Goal: Information Seeking & Learning: Learn about a topic

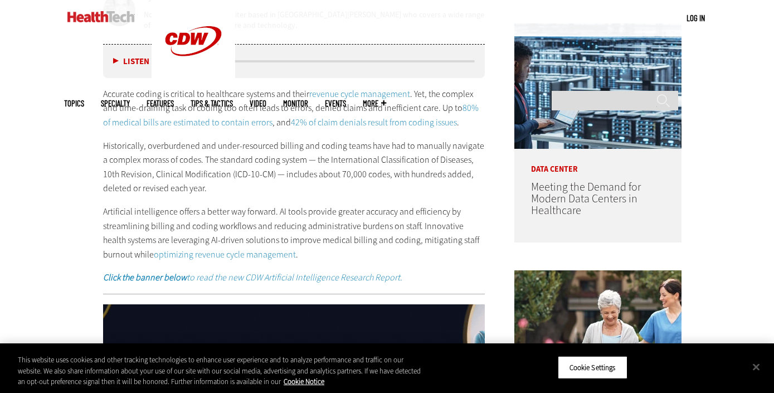
scroll to position [606, 0]
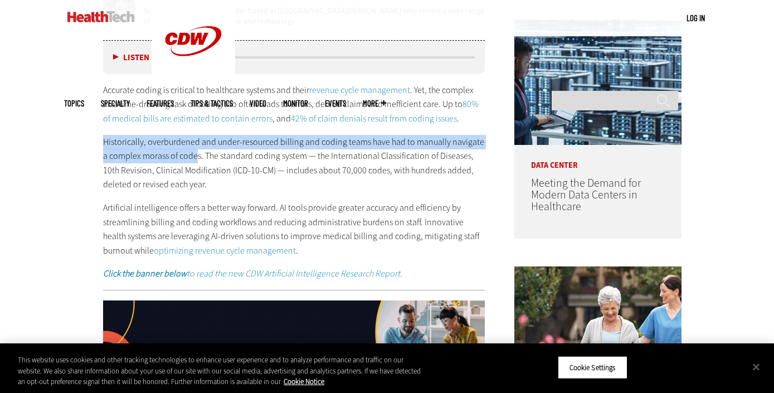
drag, startPoint x: 105, startPoint y: 142, endPoint x: 190, endPoint y: 154, distance: 86.1
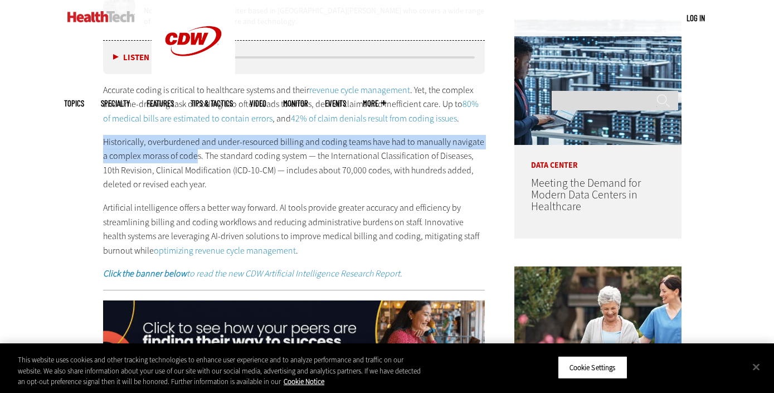
click at [190, 154] on p "Historically, overburdened and under-resourced billing and coding teams have ha…" at bounding box center [294, 163] width 382 height 57
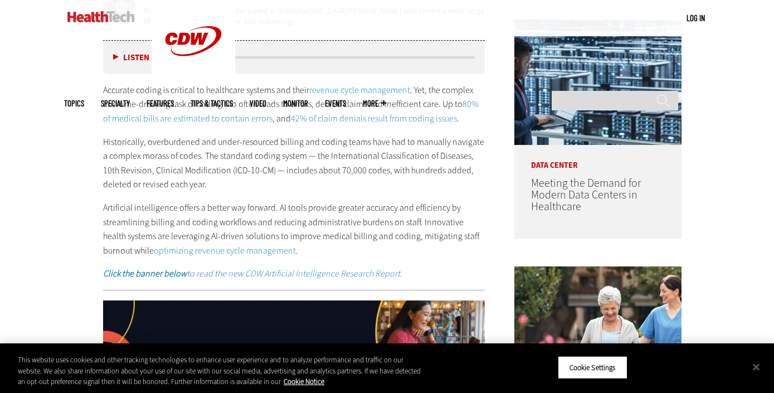
click at [107, 94] on p "Accurate coding is critical to healthcare systems and their revenue cycle manag…" at bounding box center [294, 104] width 382 height 43
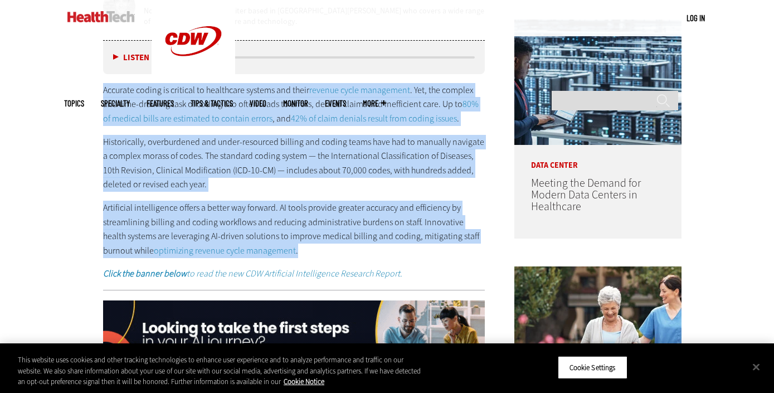
drag, startPoint x: 104, startPoint y: 91, endPoint x: 331, endPoint y: 256, distance: 280.6
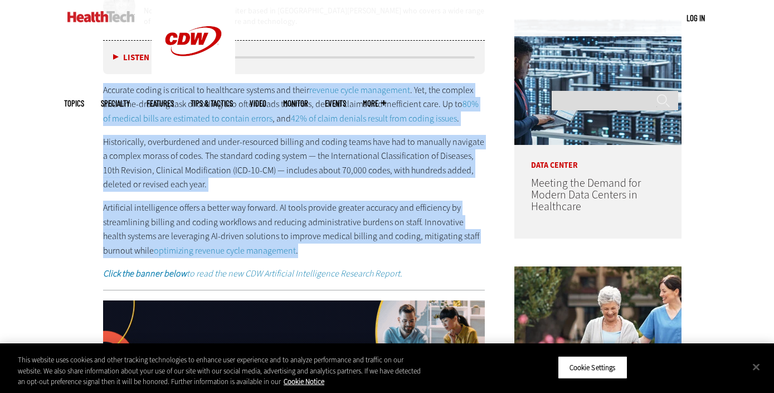
click at [331, 256] on div "Accurate coding is critical to healthcare systems and their revenue cycle manag…" at bounding box center [294, 182] width 382 height 198
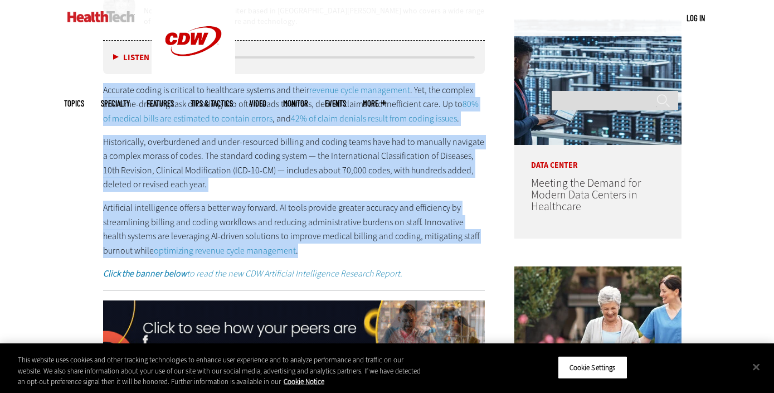
copy div "Accurate coding is critical to healthcare systems and their revenue cycle manag…"
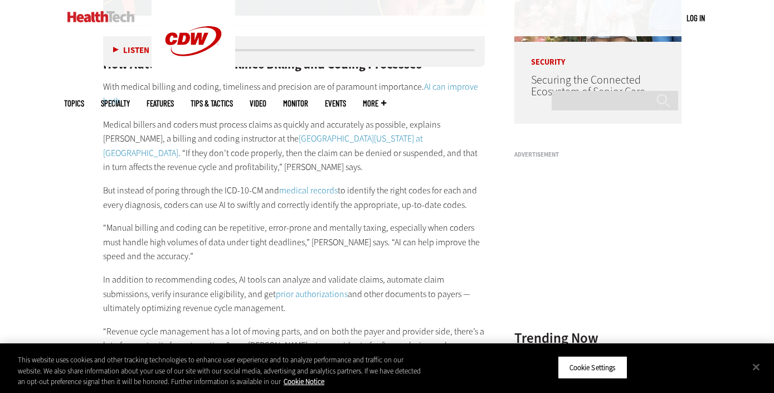
scroll to position [958, 0]
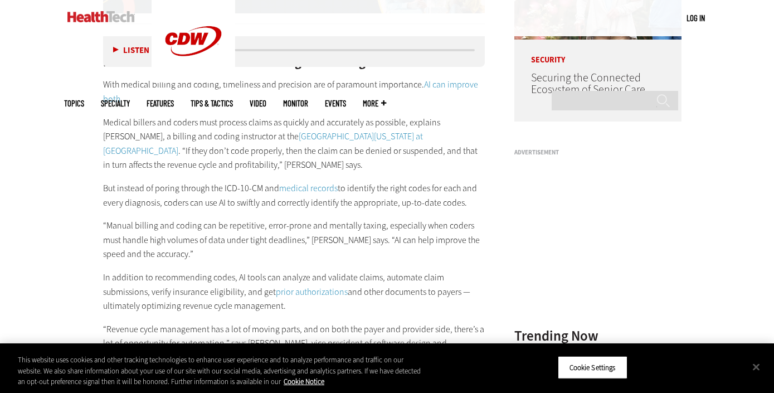
drag, startPoint x: 103, startPoint y: 185, endPoint x: 467, endPoint y: 206, distance: 364.7
click at [467, 206] on p "But instead of poring through the ICD-10-CM and medical records to identify the…" at bounding box center [294, 195] width 382 height 28
copy p "But instead of poring through the ICD-10-CM and medical records to identify the…"
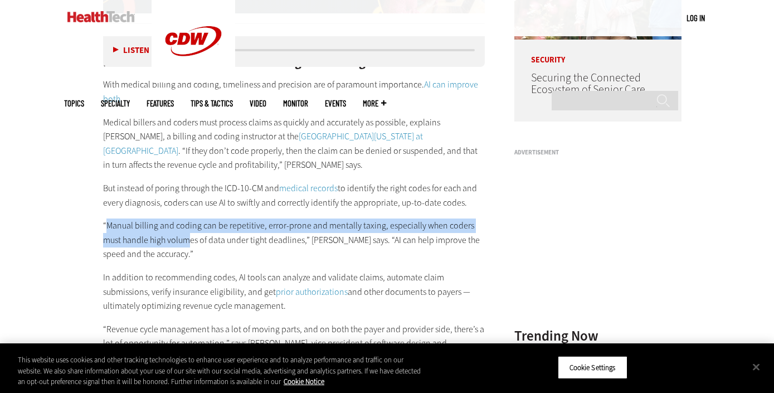
drag, startPoint x: 108, startPoint y: 224, endPoint x: 167, endPoint y: 236, distance: 60.4
click at [167, 236] on p "“Manual billing and coding can be repetitive, error-prone and mentally taxing, …" at bounding box center [294, 240] width 382 height 43
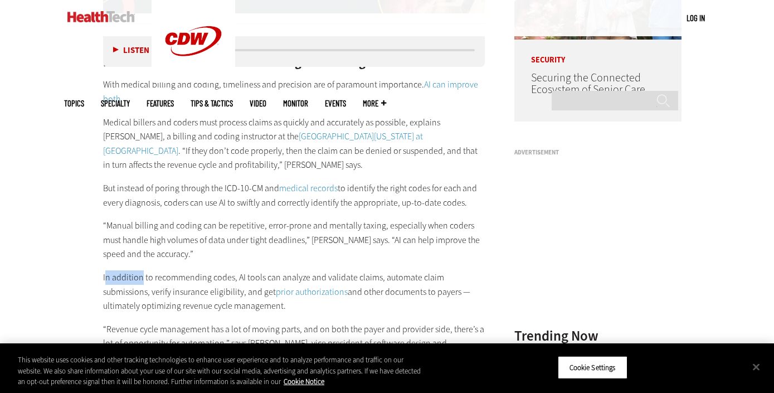
drag, startPoint x: 106, startPoint y: 277, endPoint x: 141, endPoint y: 282, distance: 35.6
click at [141, 282] on p "In addition to recommending codes, AI tools can analyze and validate claims, au…" at bounding box center [294, 291] width 382 height 43
click at [104, 277] on p "In addition to recommending codes, AI tools can analyze and validate claims, au…" at bounding box center [294, 291] width 382 height 43
drag, startPoint x: 103, startPoint y: 277, endPoint x: 292, endPoint y: 305, distance: 190.6
click at [292, 305] on p "In addition to recommending codes, AI tools can analyze and validate claims, au…" at bounding box center [294, 291] width 382 height 43
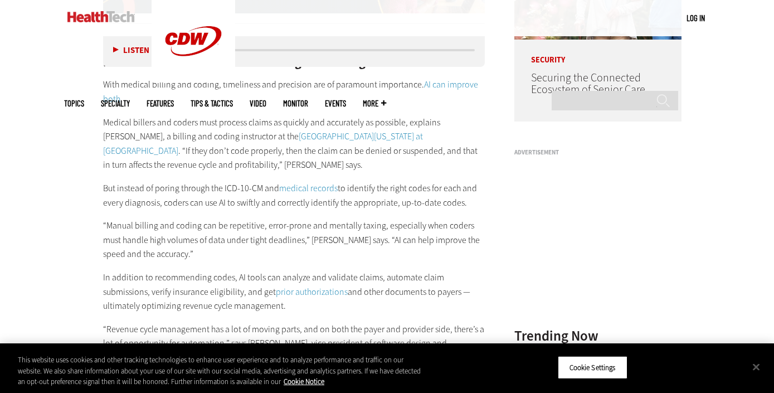
copy p "In addition to recommending codes, AI tools can analyze and validate claims, au…"
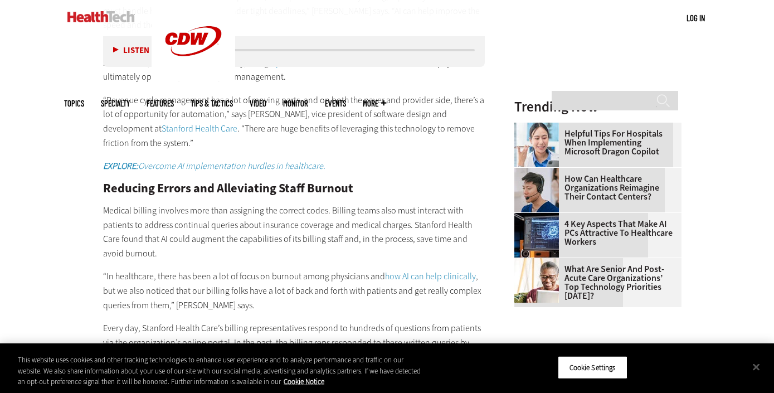
scroll to position [1207, 0]
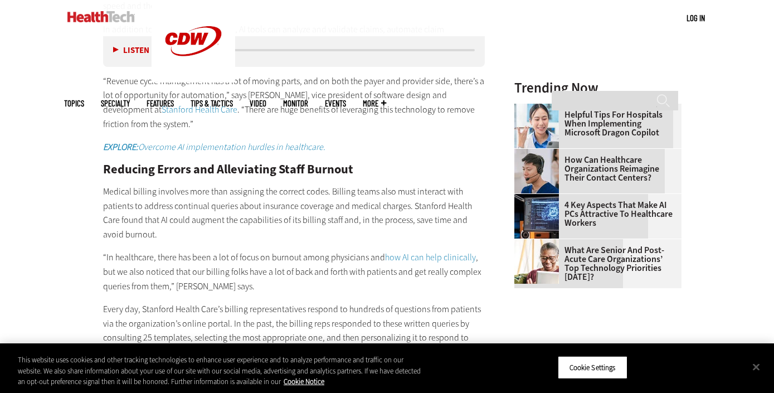
click at [106, 188] on p "Medical billing involves more than assigning the correct codes. Billing teams a…" at bounding box center [294, 213] width 382 height 57
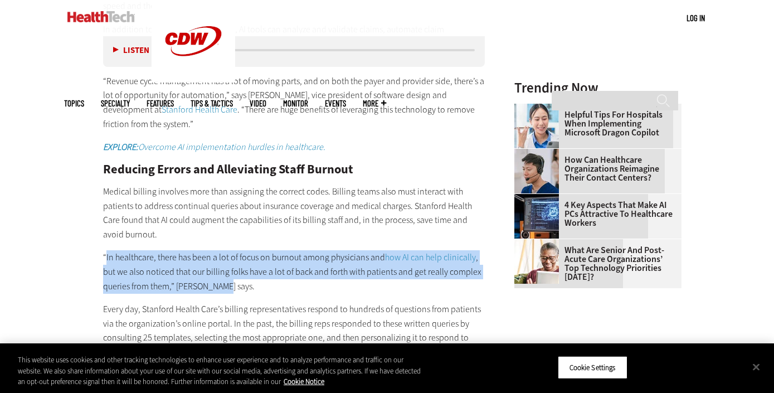
drag, startPoint x: 105, startPoint y: 258, endPoint x: 221, endPoint y: 290, distance: 120.5
click at [221, 290] on p "“In healthcare, there has been a lot of focus on burnout among physicians and h…" at bounding box center [294, 271] width 382 height 43
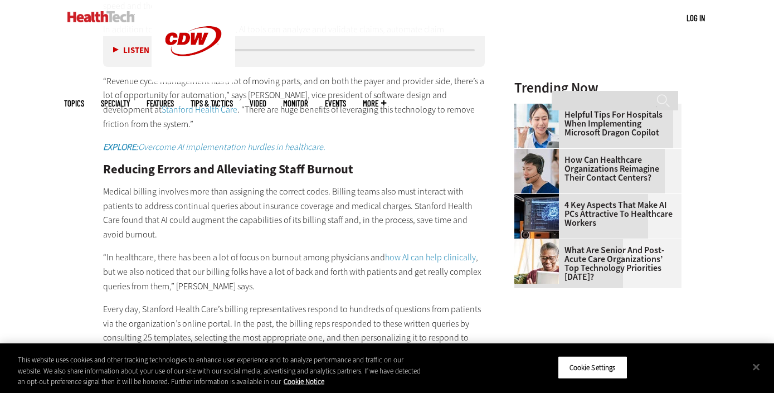
click at [151, 199] on p "Medical billing involves more than assigning the correct codes. Billing teams a…" at bounding box center [294, 213] width 382 height 57
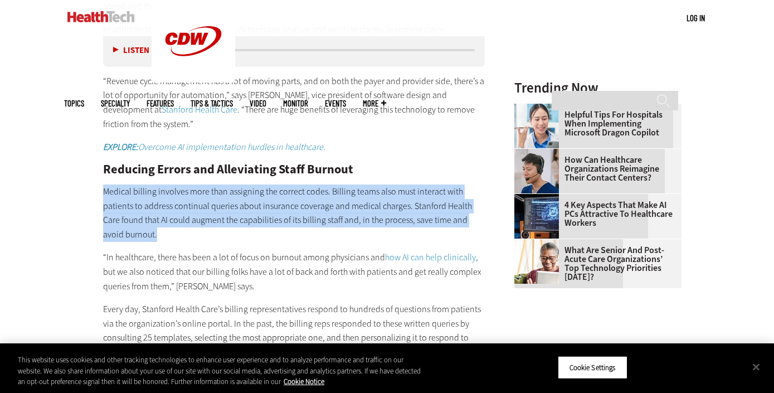
drag, startPoint x: 102, startPoint y: 191, endPoint x: 135, endPoint y: 233, distance: 53.6
click at [135, 233] on article "[DATE] Twitter Facebook LinkedIn Reddit Flipboard Email Artificial Intelligence…" at bounding box center [283, 315] width 405 height 2221
copy p "Medical billing involves more than assigning the correct codes. Billing teams a…"
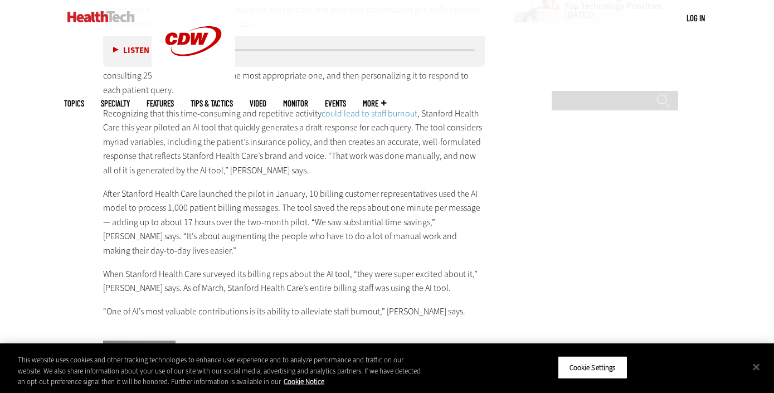
scroll to position [1472, 0]
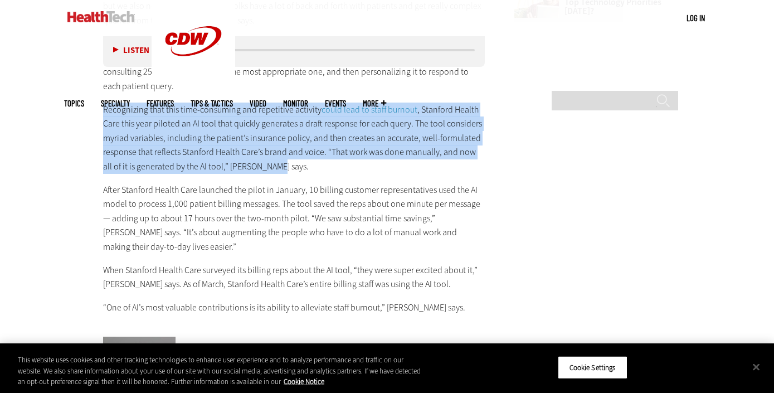
drag, startPoint x: 104, startPoint y: 109, endPoint x: 277, endPoint y: 161, distance: 181.0
click at [277, 161] on p "Recognizing that this time-consuming and repetitive activity could lead to staf…" at bounding box center [294, 138] width 382 height 71
copy p "Recognizing that this time-consuming and repetitive activity could lead to staf…"
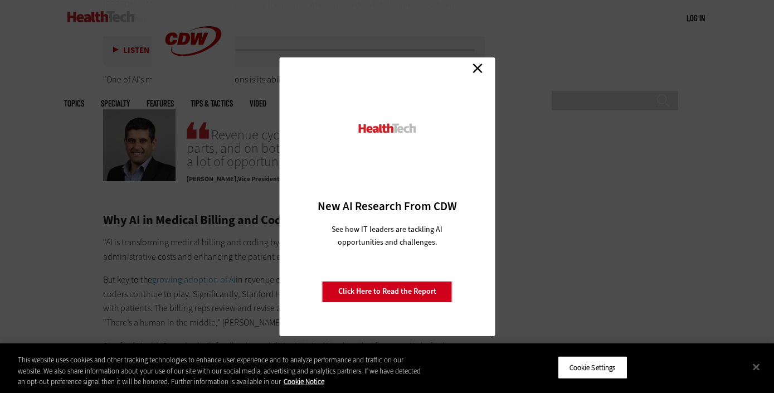
scroll to position [1698, 0]
click at [478, 64] on link "Close" at bounding box center [477, 68] width 17 height 17
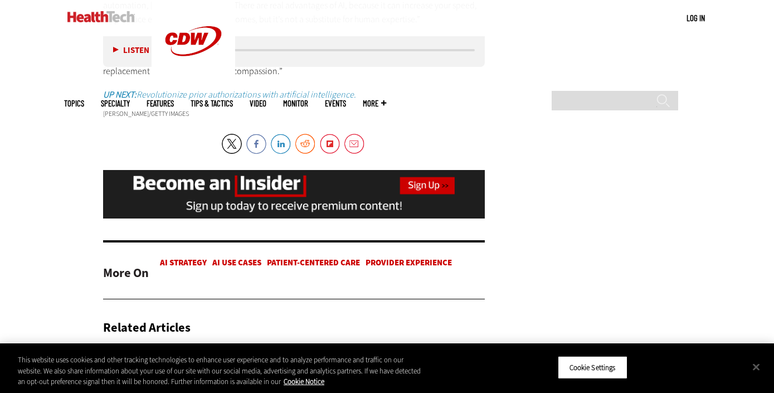
scroll to position [2101, 0]
